Goal: Navigation & Orientation: Find specific page/section

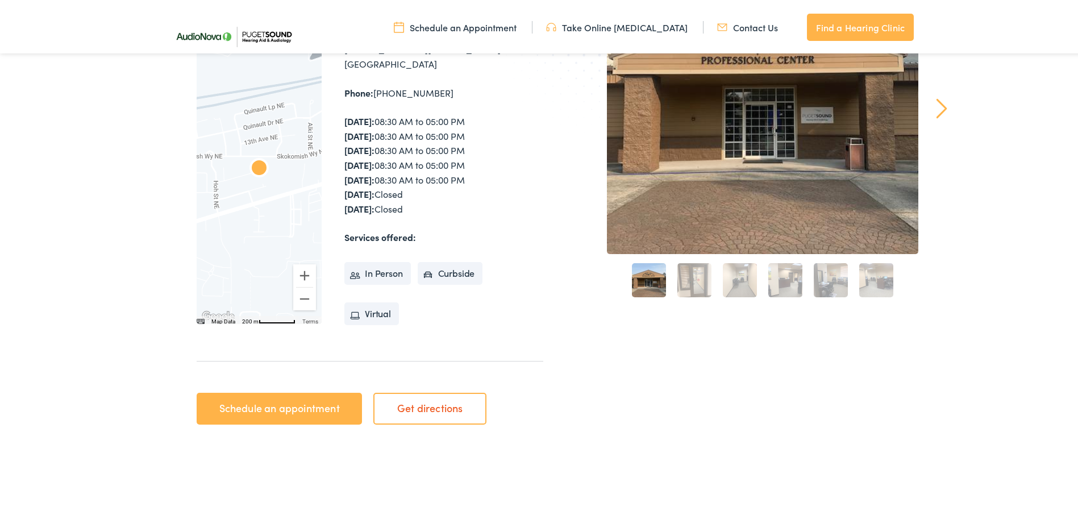
scroll to position [227, 0]
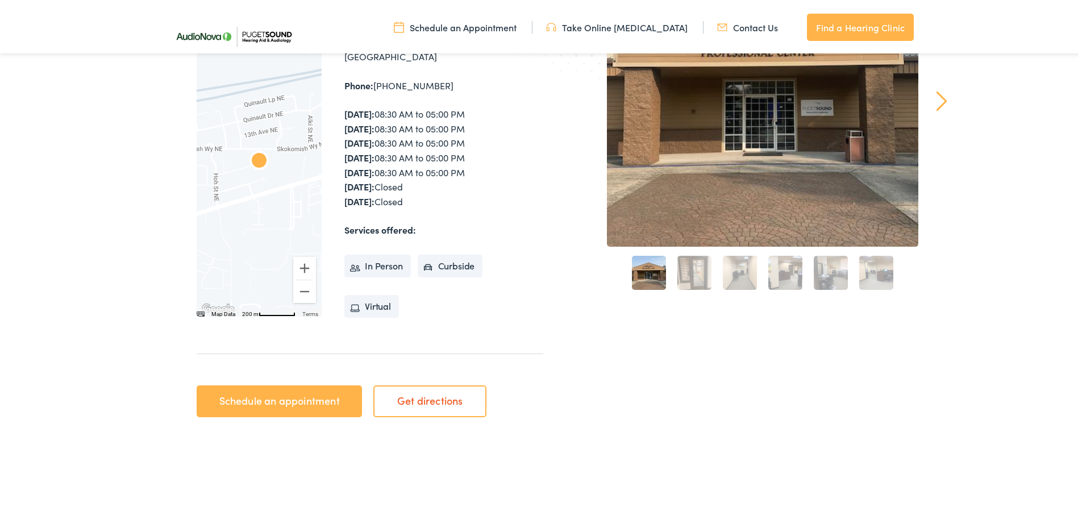
click at [687, 268] on link "2" at bounding box center [694, 270] width 34 height 34
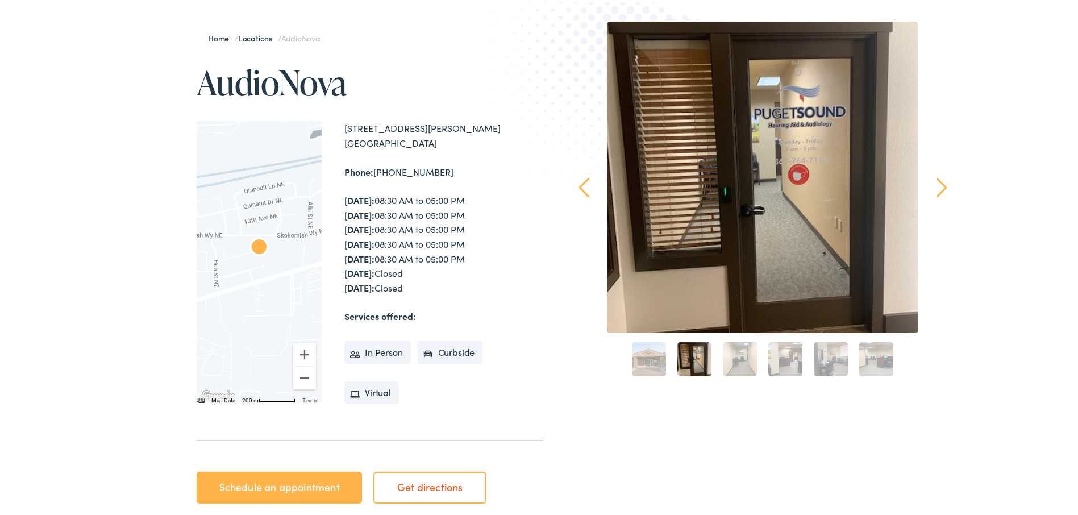
scroll to position [114, 0]
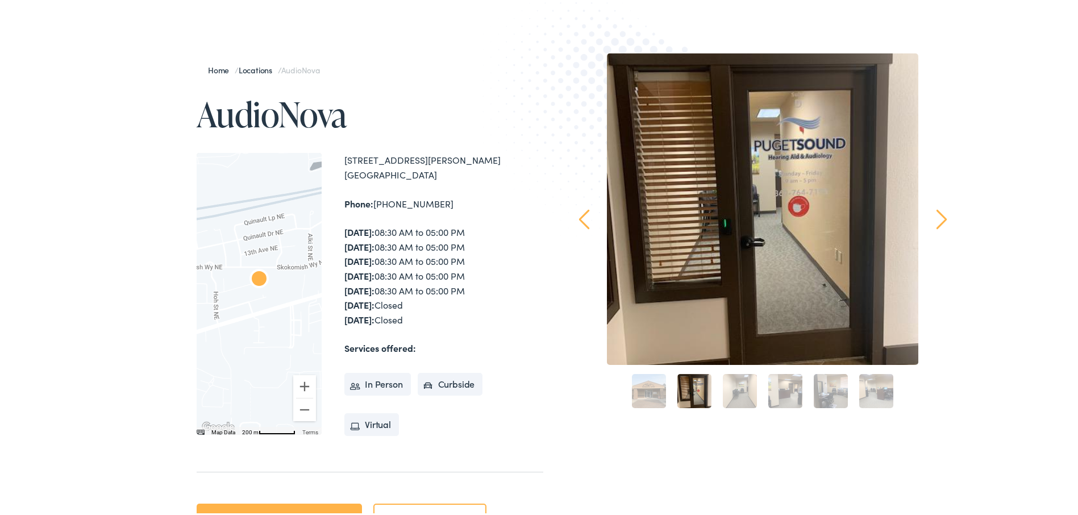
click at [736, 383] on link "3" at bounding box center [740, 388] width 34 height 34
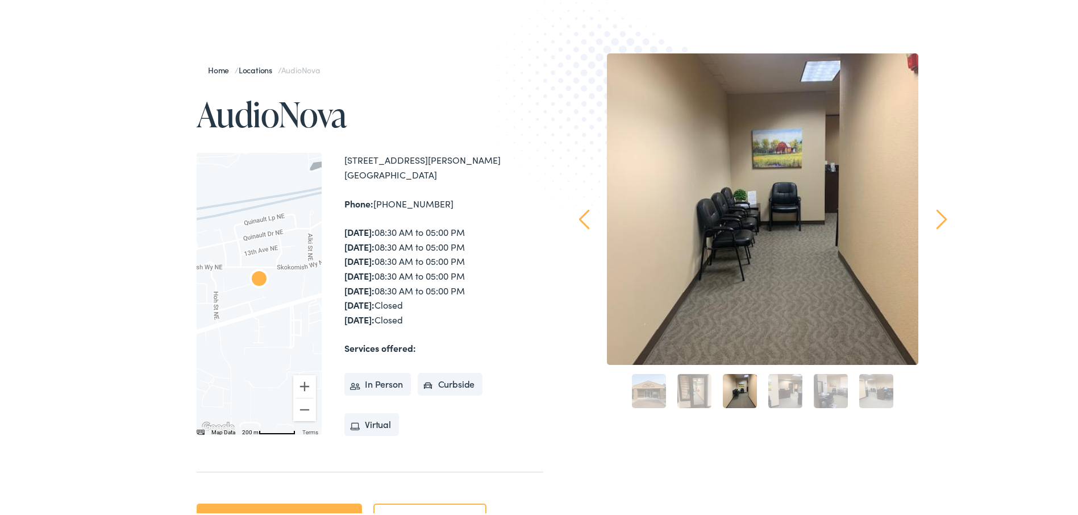
click at [771, 389] on link "4" at bounding box center [785, 388] width 34 height 34
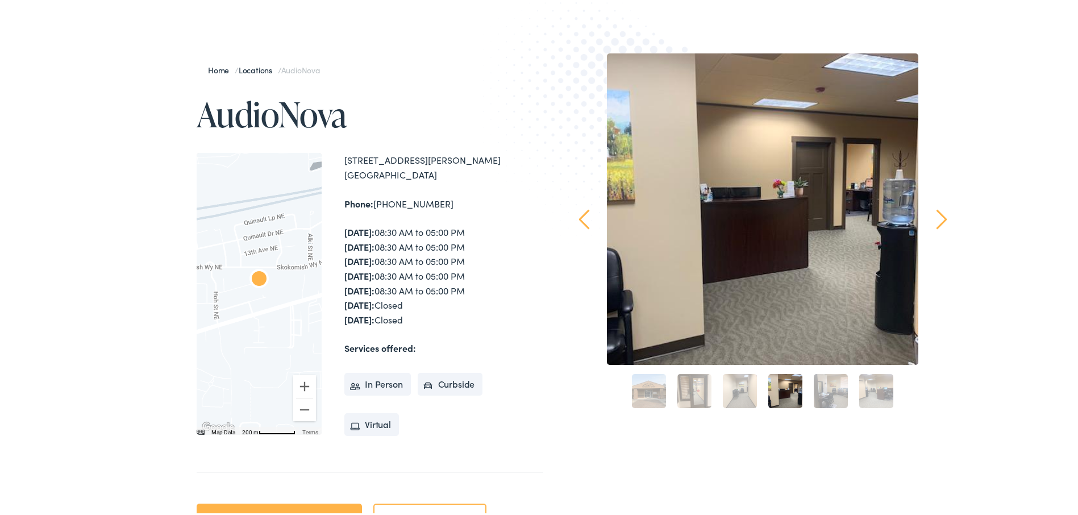
click at [835, 391] on link "5" at bounding box center [830, 388] width 34 height 34
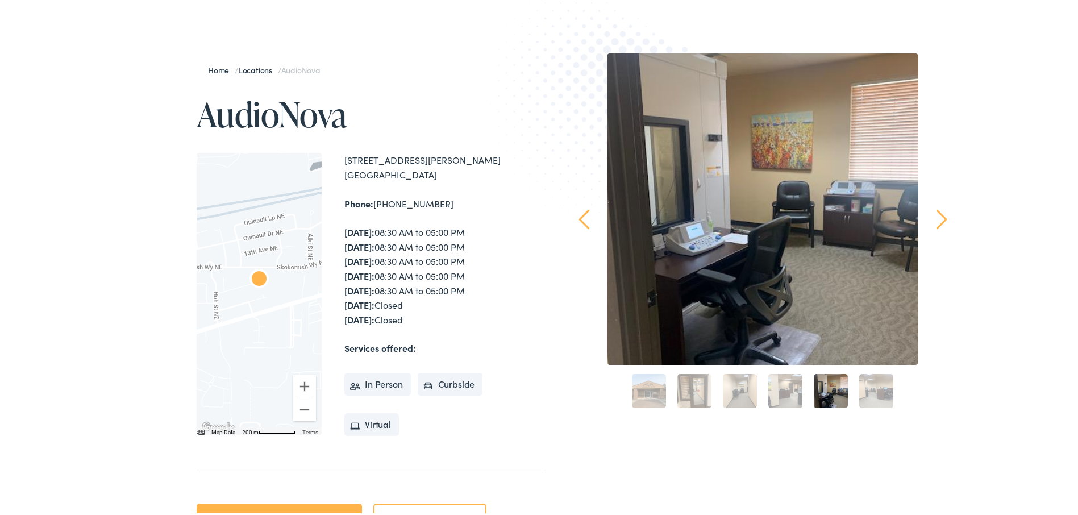
click at [859, 391] on link "6" at bounding box center [876, 388] width 34 height 34
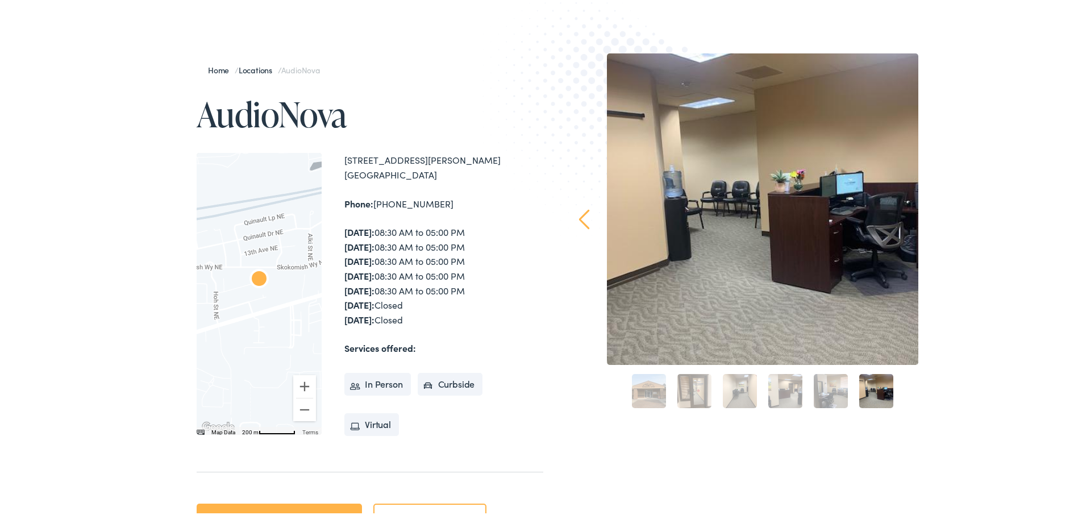
click at [384, 383] on li "In Person" at bounding box center [377, 381] width 66 height 23
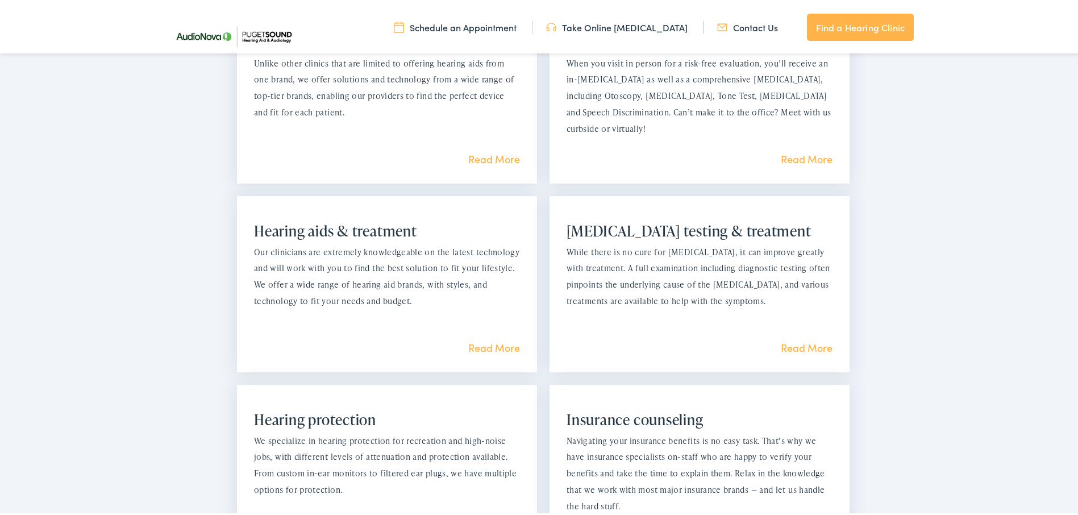
scroll to position [909, 0]
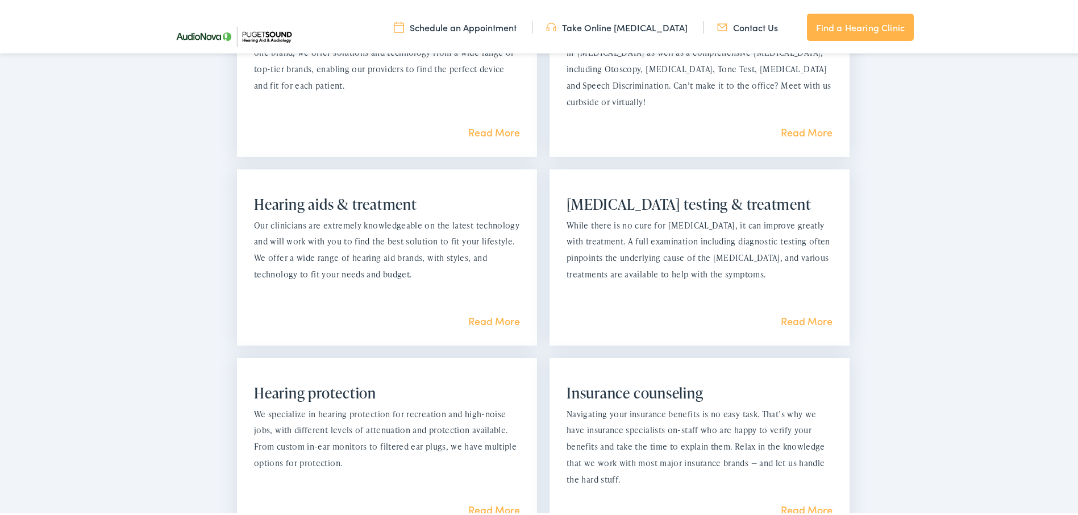
click at [485, 323] on link "Read More" at bounding box center [494, 318] width 52 height 14
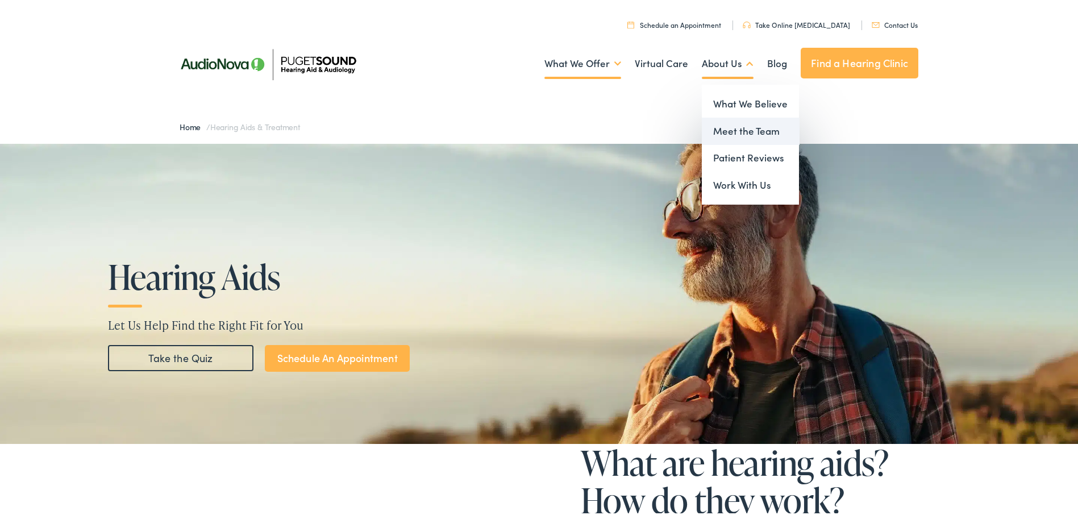
click at [730, 125] on link "Meet the Team" at bounding box center [749, 128] width 97 height 27
